Goal: Transaction & Acquisition: Purchase product/service

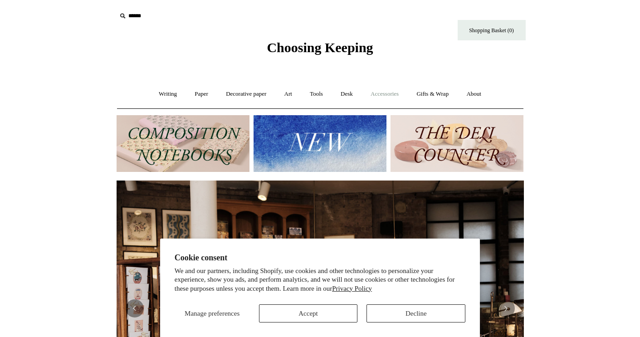
click at [385, 93] on link "Accessories +" at bounding box center [384, 94] width 44 height 24
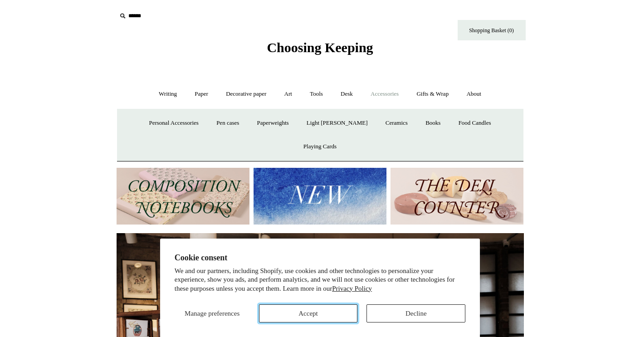
click at [318, 318] on button "Accept" at bounding box center [308, 313] width 99 height 18
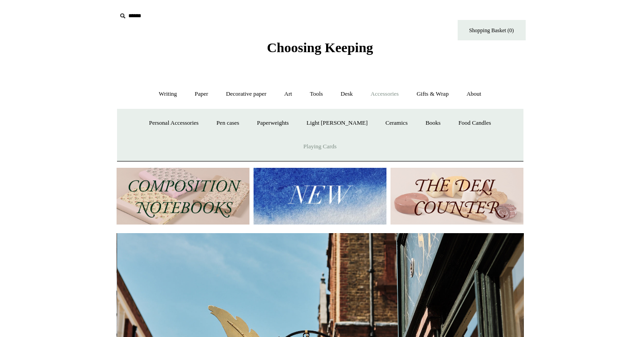
scroll to position [0, 407]
click at [396, 95] on link "Accessories -" at bounding box center [384, 94] width 44 height 24
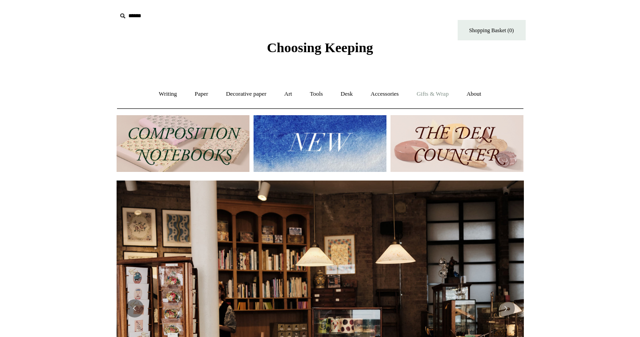
scroll to position [0, 0]
click at [355, 93] on link "Desk +" at bounding box center [347, 94] width 29 height 24
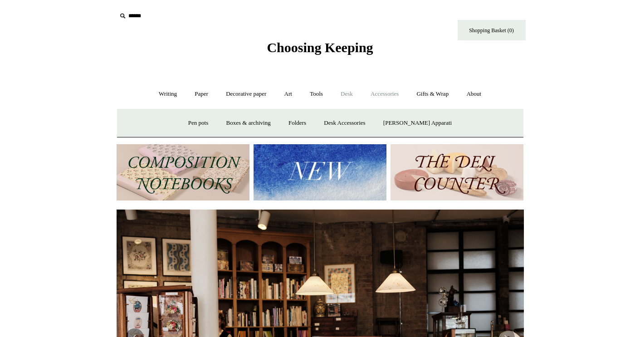
click at [384, 94] on link "Accessories +" at bounding box center [384, 94] width 44 height 24
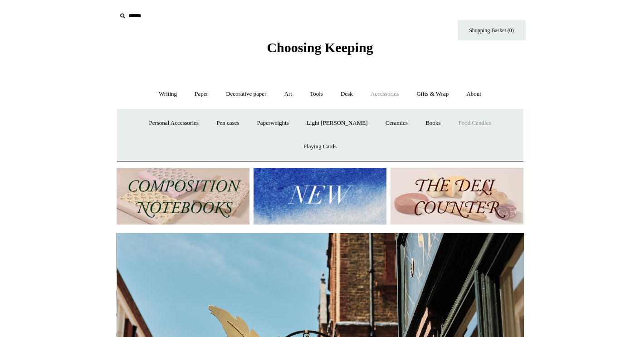
scroll to position [0, 407]
click at [184, 123] on link "Personal Accessories +" at bounding box center [174, 123] width 66 height 24
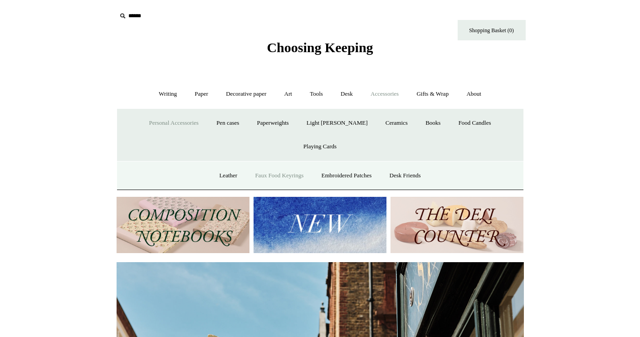
click at [298, 164] on link "Faux Food Keyrings" at bounding box center [279, 176] width 65 height 24
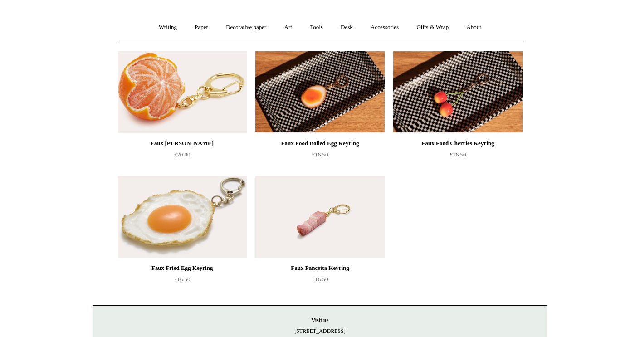
scroll to position [64, 0]
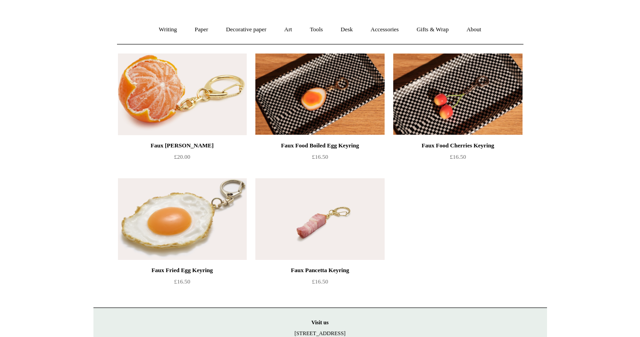
click at [190, 272] on div "Faux Fried Egg Keyring" at bounding box center [182, 270] width 124 height 11
